Goal: Task Accomplishment & Management: Complete application form

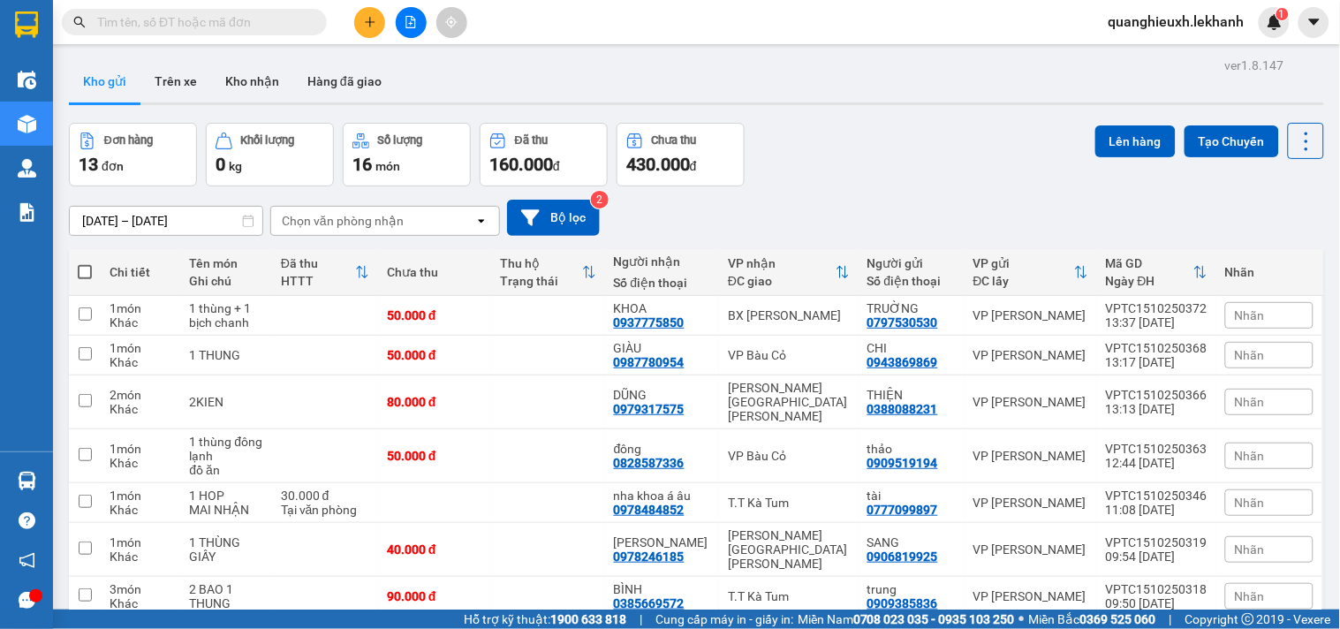
click at [365, 23] on icon "plus" at bounding box center [370, 22] width 12 height 12
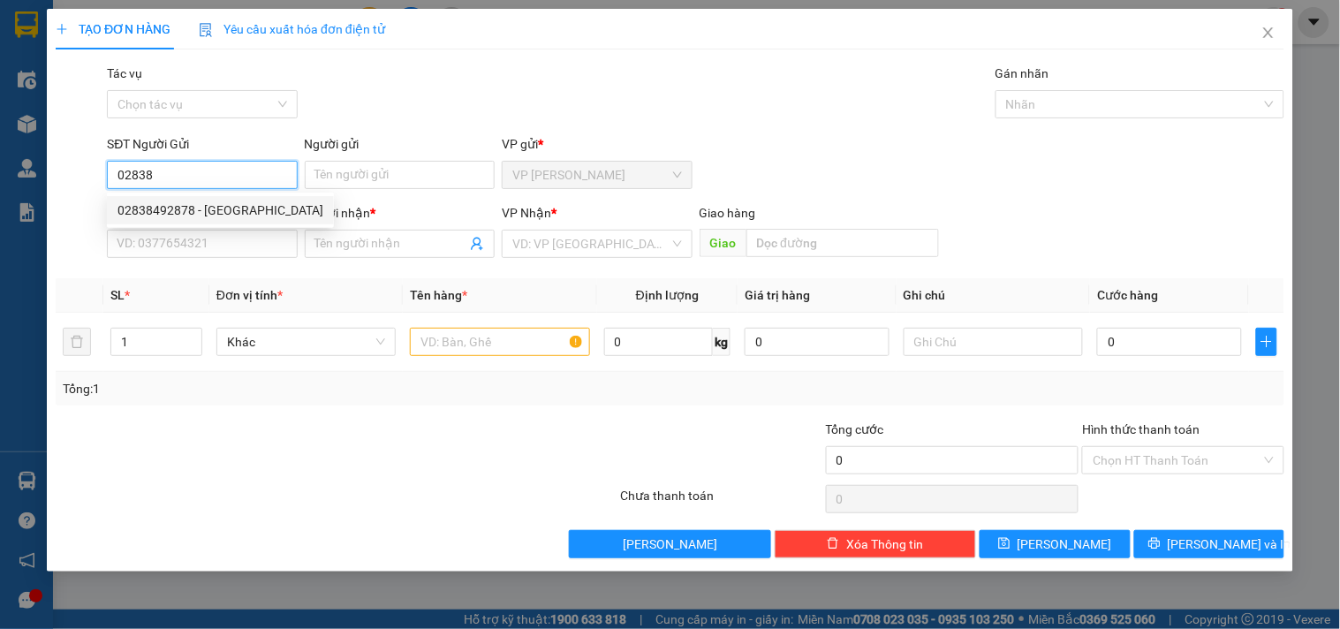
click at [207, 206] on div "02838492878 - [GEOGRAPHIC_DATA]" at bounding box center [221, 210] width 206 height 19
type input "02838492878"
type input "NGA"
type input "0989290279"
type input "KIÊN"
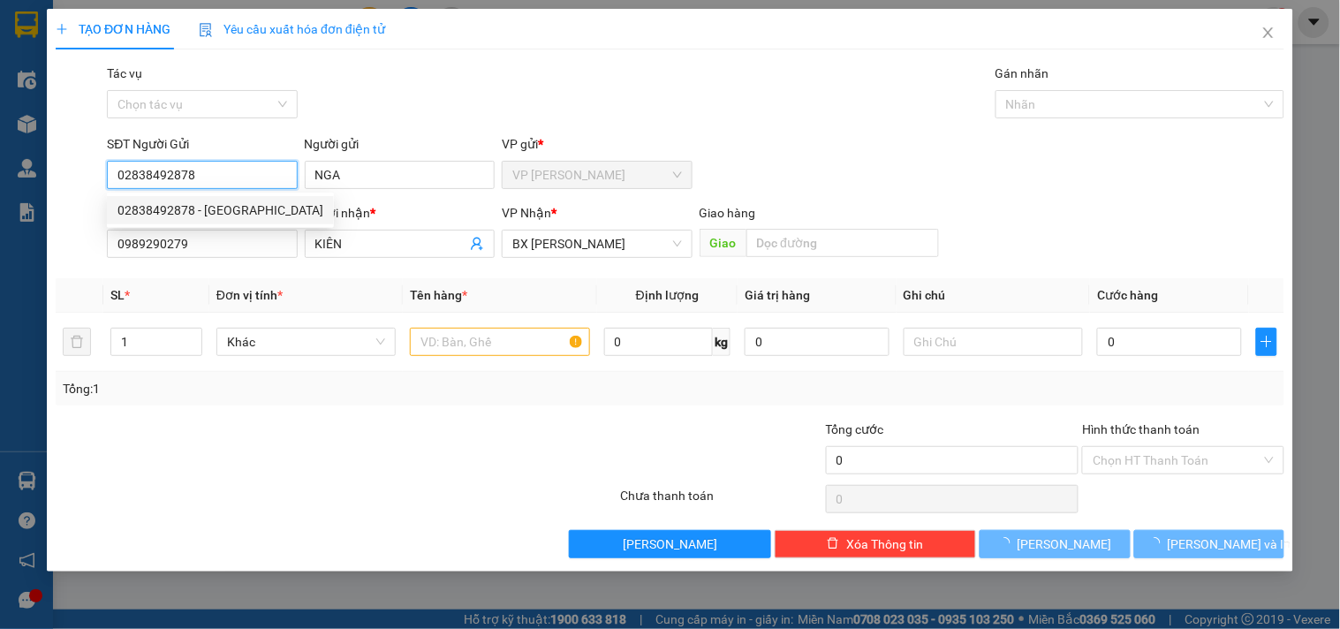
type input "30.000"
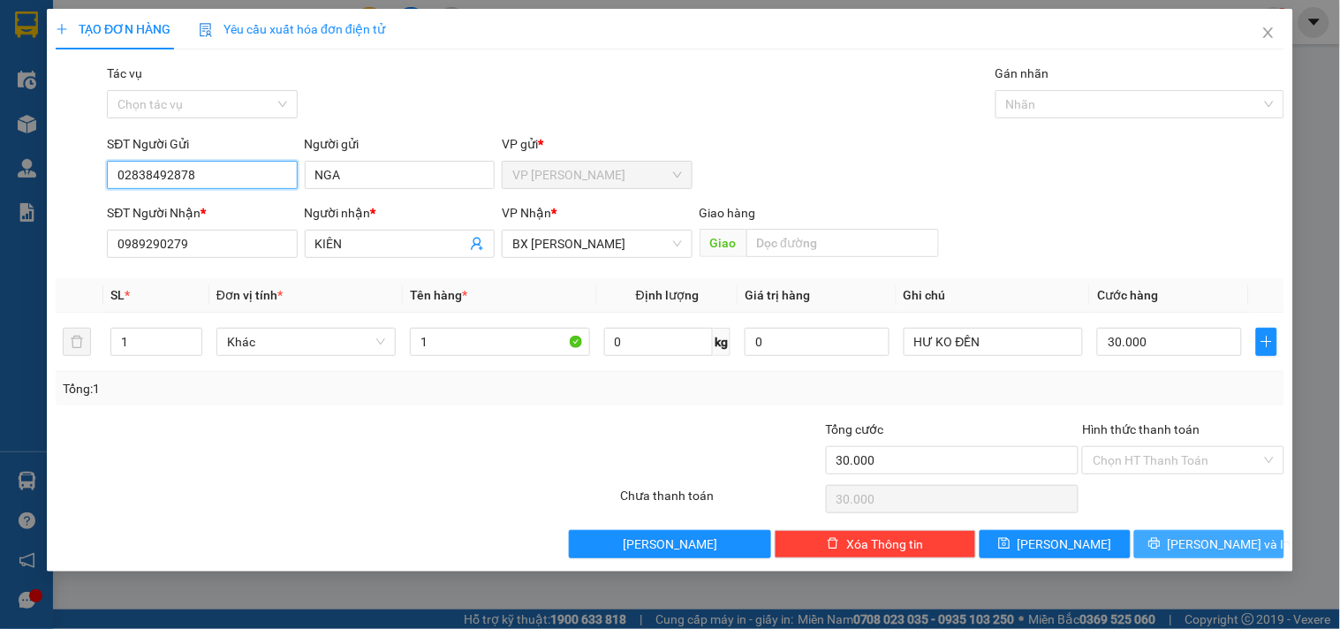
type input "02838492878"
drag, startPoint x: 1243, startPoint y: 541, endPoint x: 1205, endPoint y: 550, distance: 39.2
click at [1241, 539] on span "[PERSON_NAME] và In" at bounding box center [1230, 544] width 124 height 19
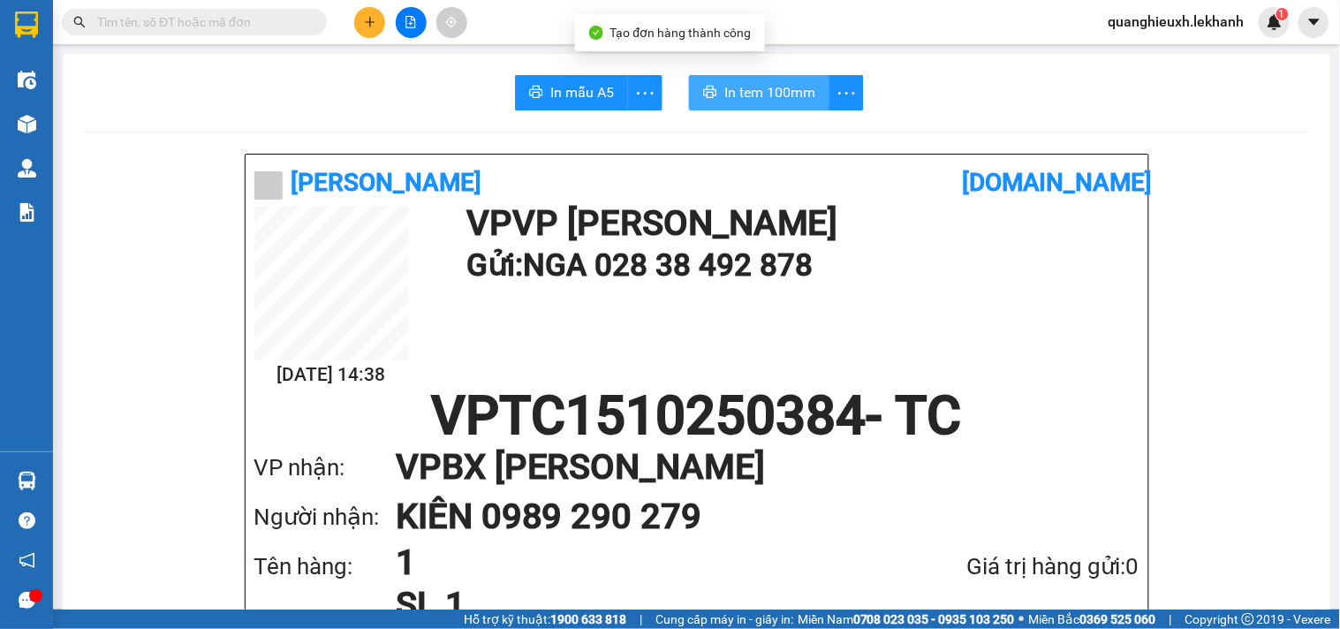
click at [792, 98] on span "In tem 100mm" at bounding box center [769, 92] width 91 height 22
